Goal: Find specific page/section: Find specific page/section

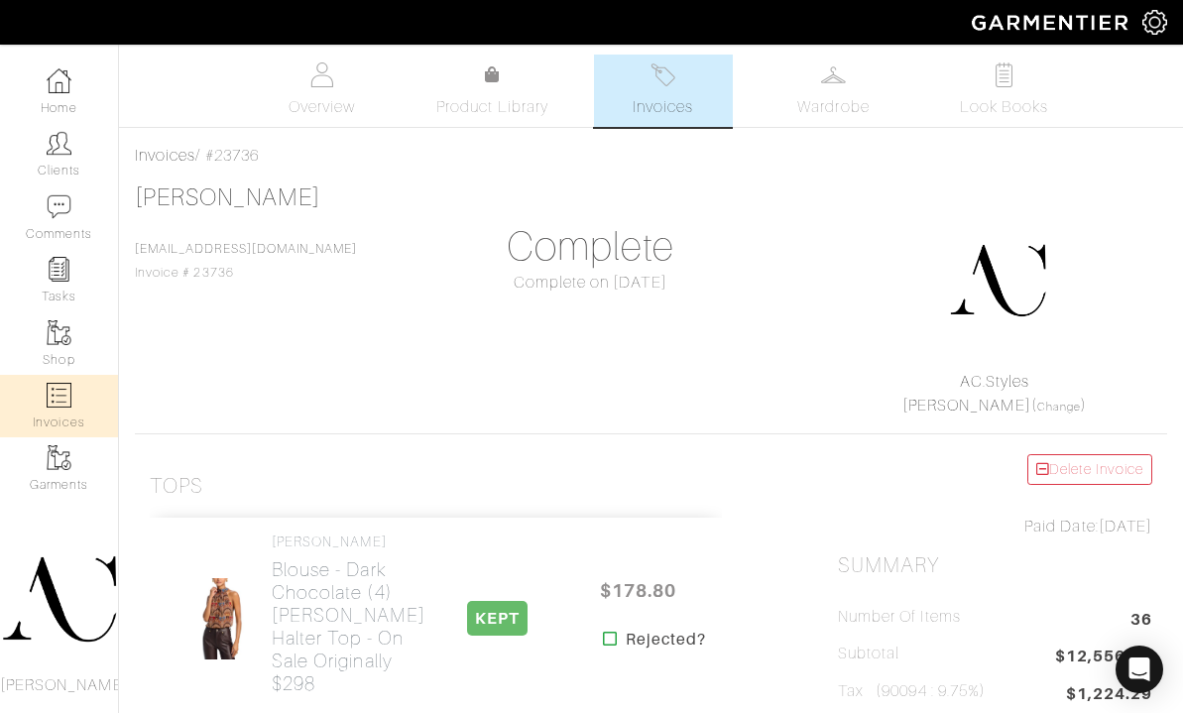
click at [71, 398] on link "Invoices" at bounding box center [59, 406] width 118 height 62
select select
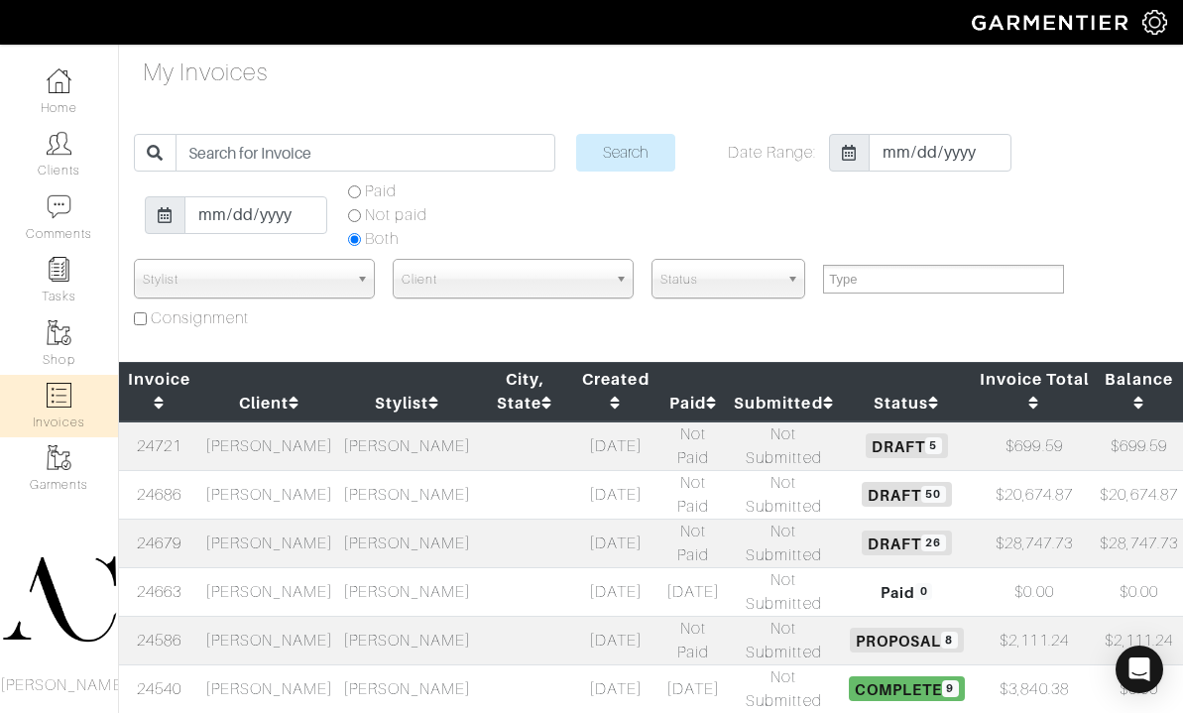
click at [291, 545] on td "Sonia Kastner" at bounding box center [269, 543] width 138 height 49
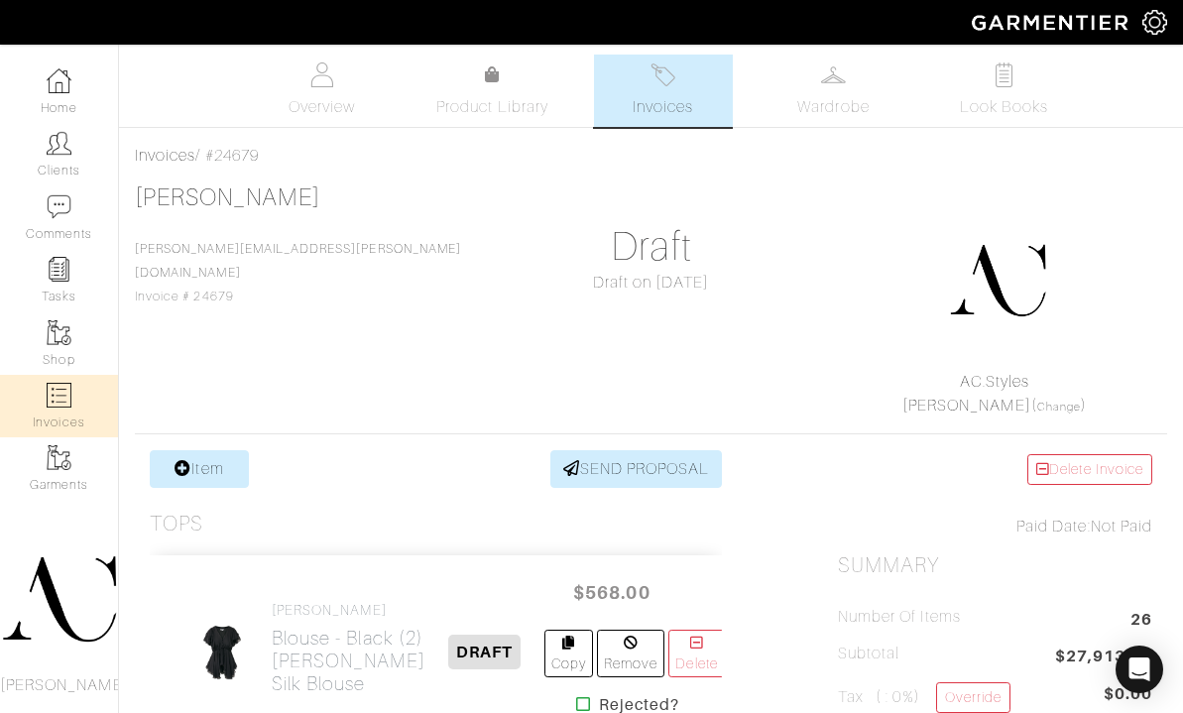
click at [72, 400] on link "Invoices" at bounding box center [59, 406] width 118 height 62
select select
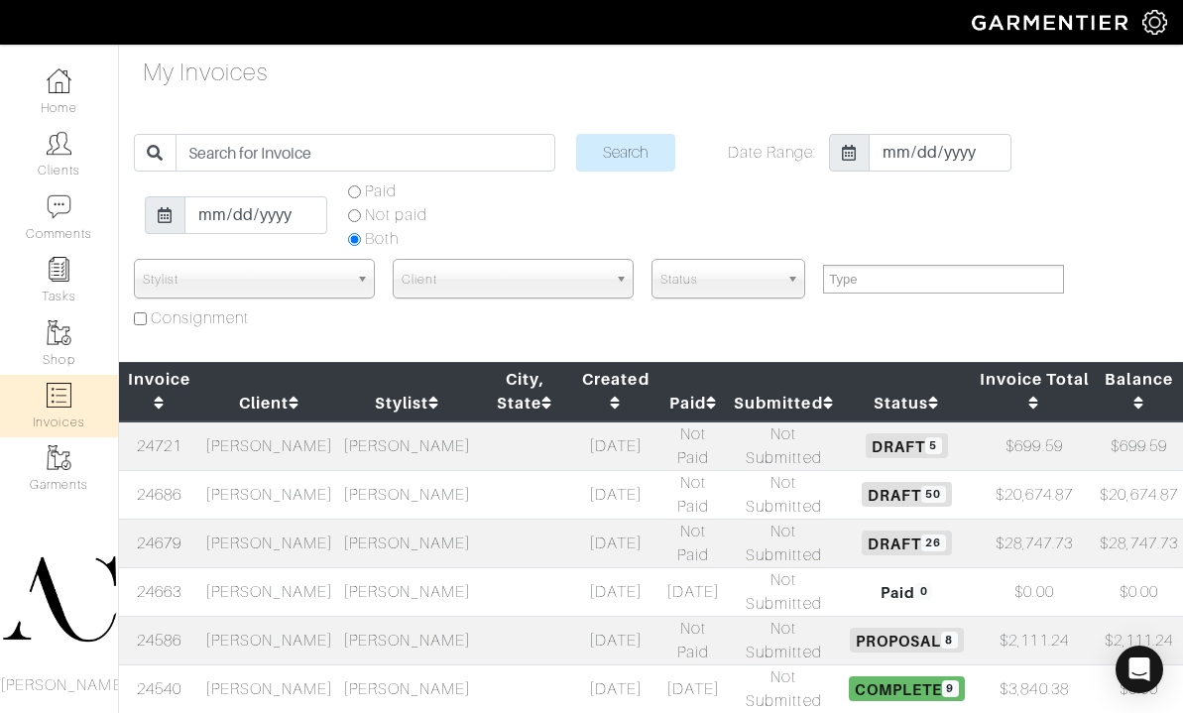
click at [248, 489] on td "[PERSON_NAME]" at bounding box center [269, 494] width 138 height 49
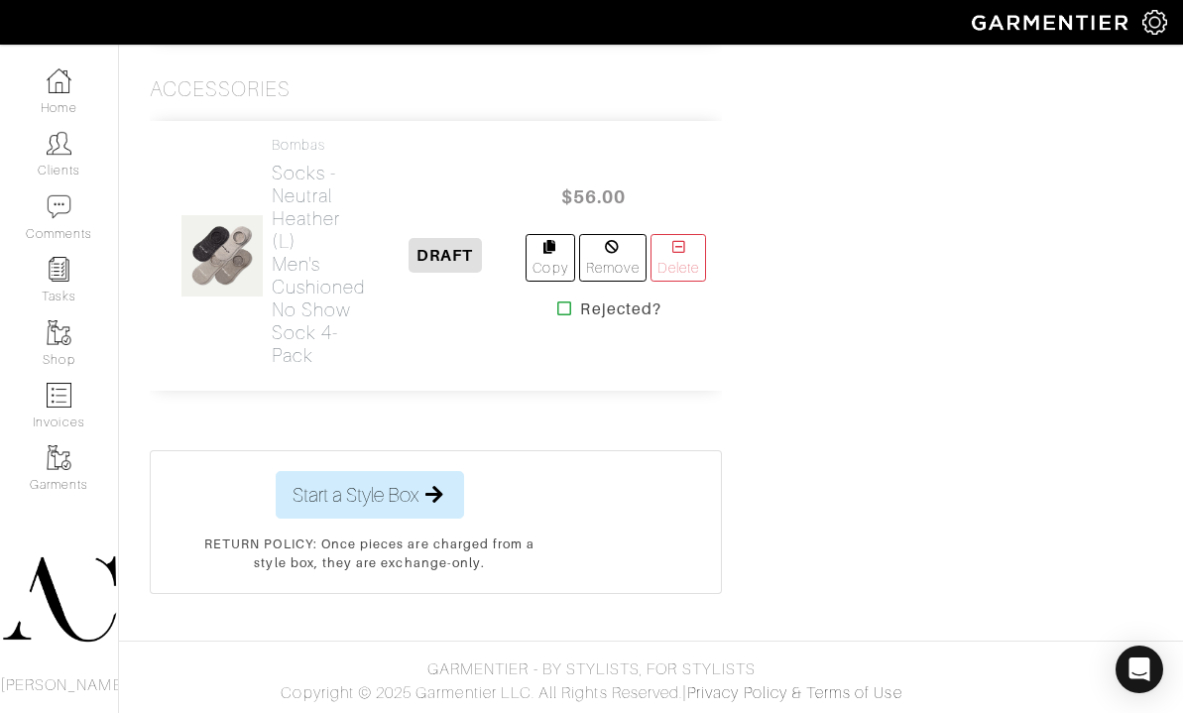
scroll to position [12140, 0]
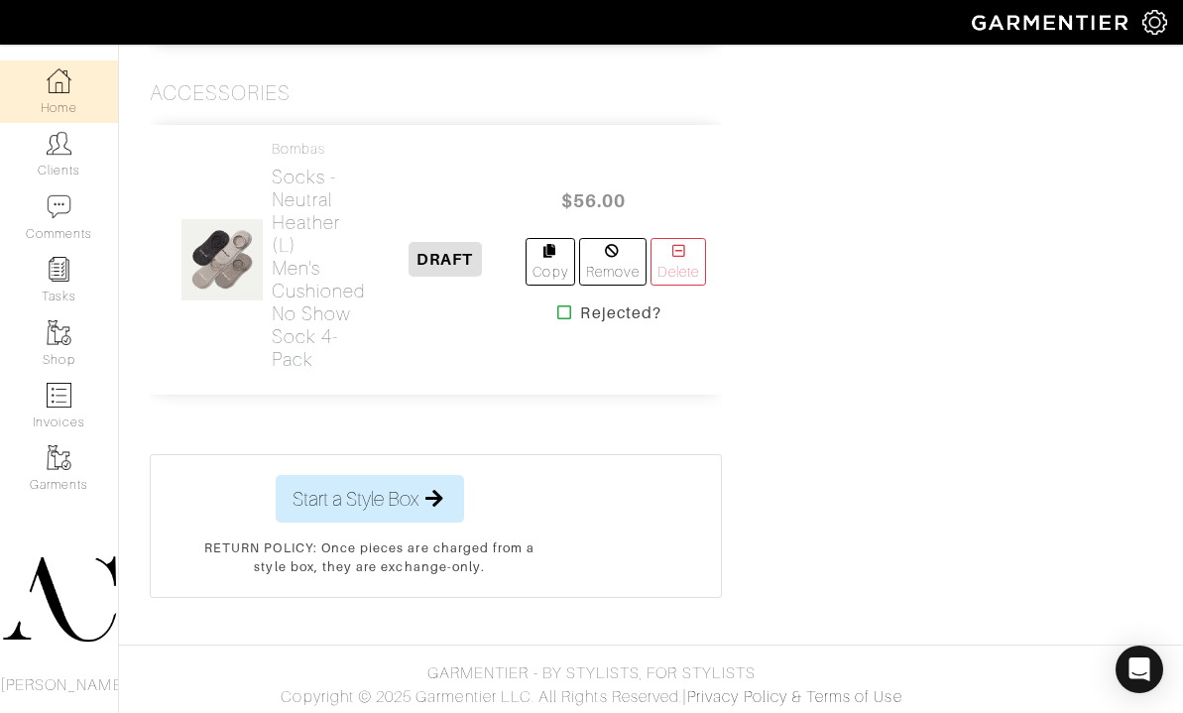
click at [73, 84] on link "Home" at bounding box center [59, 91] width 118 height 62
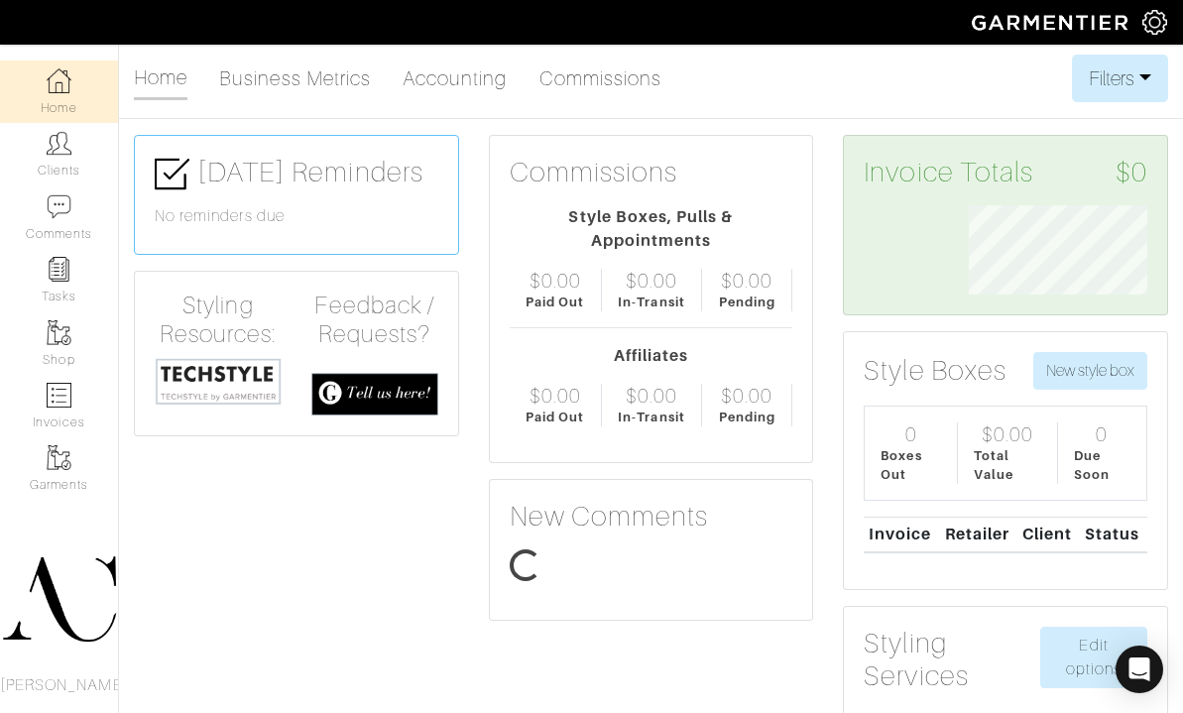
scroll to position [89, 208]
